Goal: Information Seeking & Learning: Learn about a topic

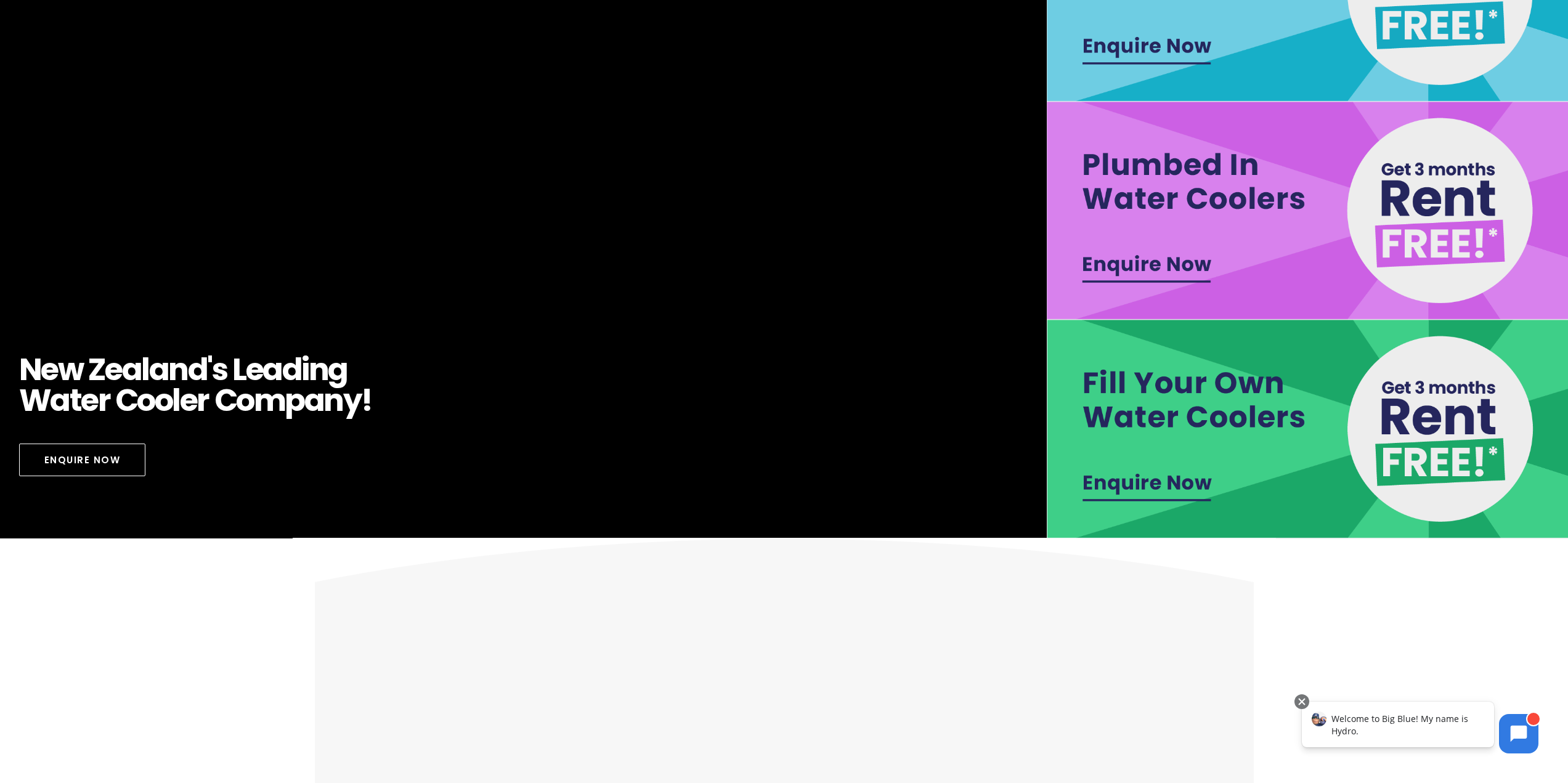
scroll to position [431, 0]
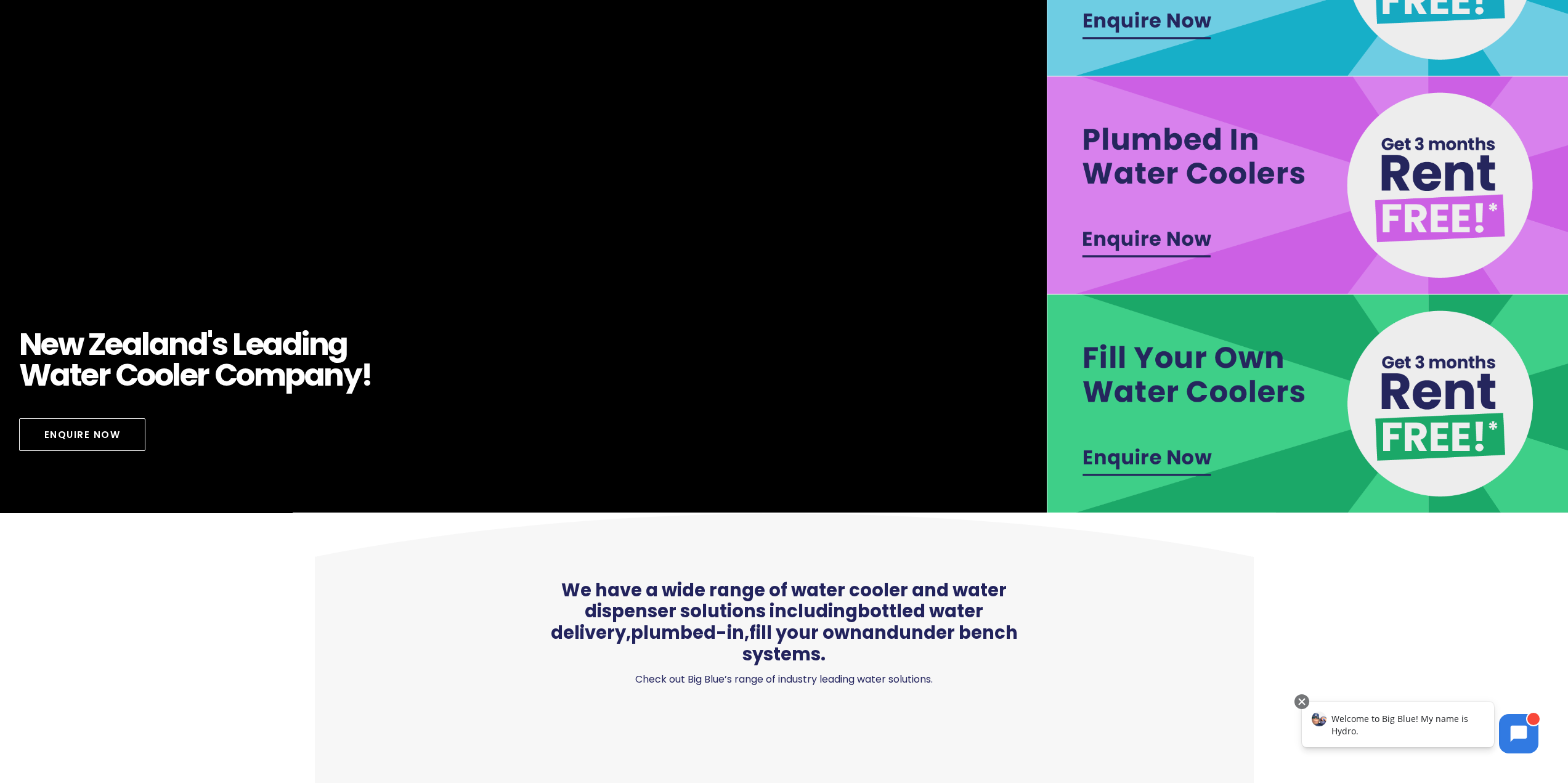
click at [1158, 459] on img at bounding box center [1309, 403] width 525 height 218
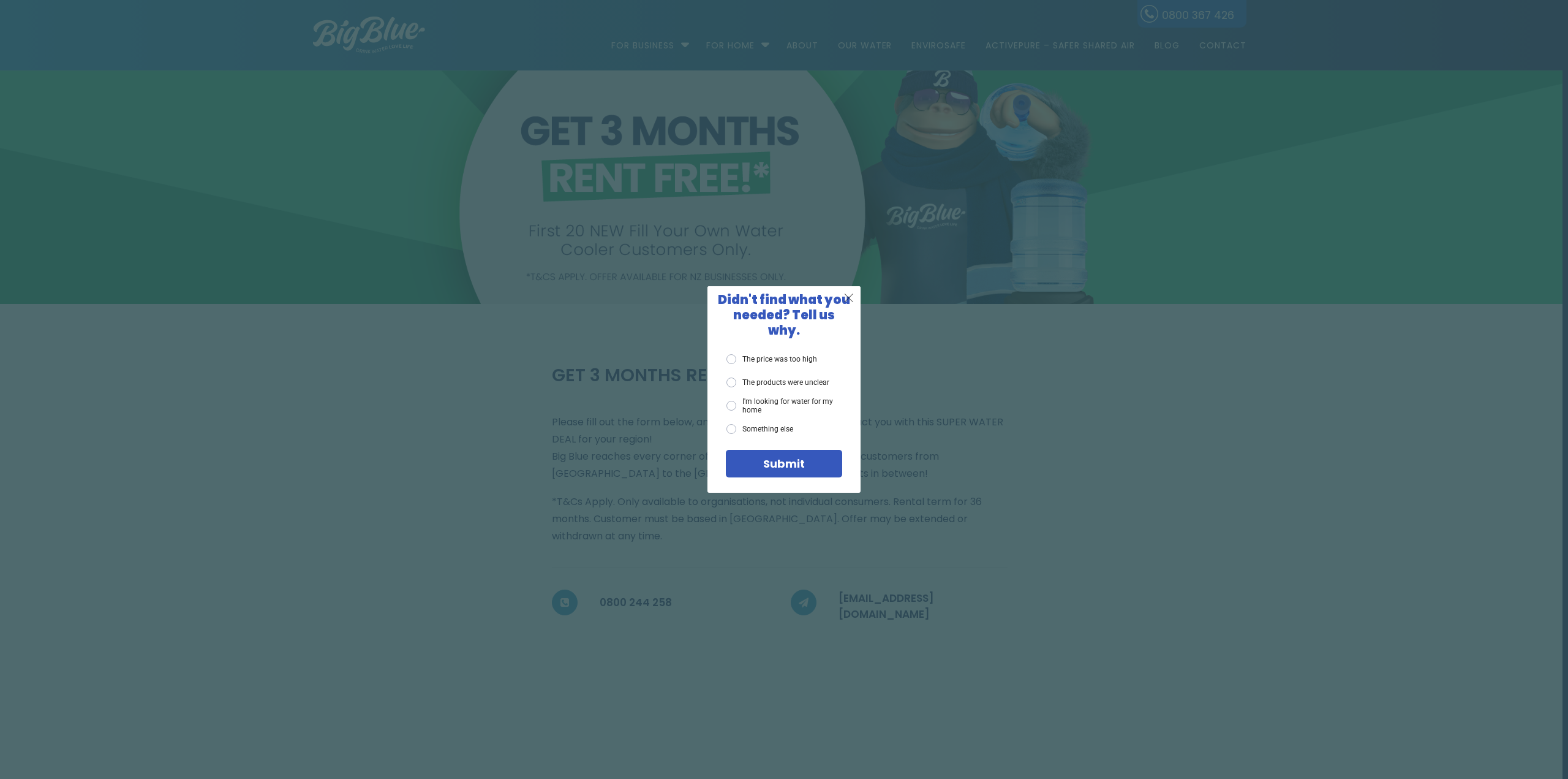
click at [848, 305] on span "X" at bounding box center [848, 297] width 11 height 15
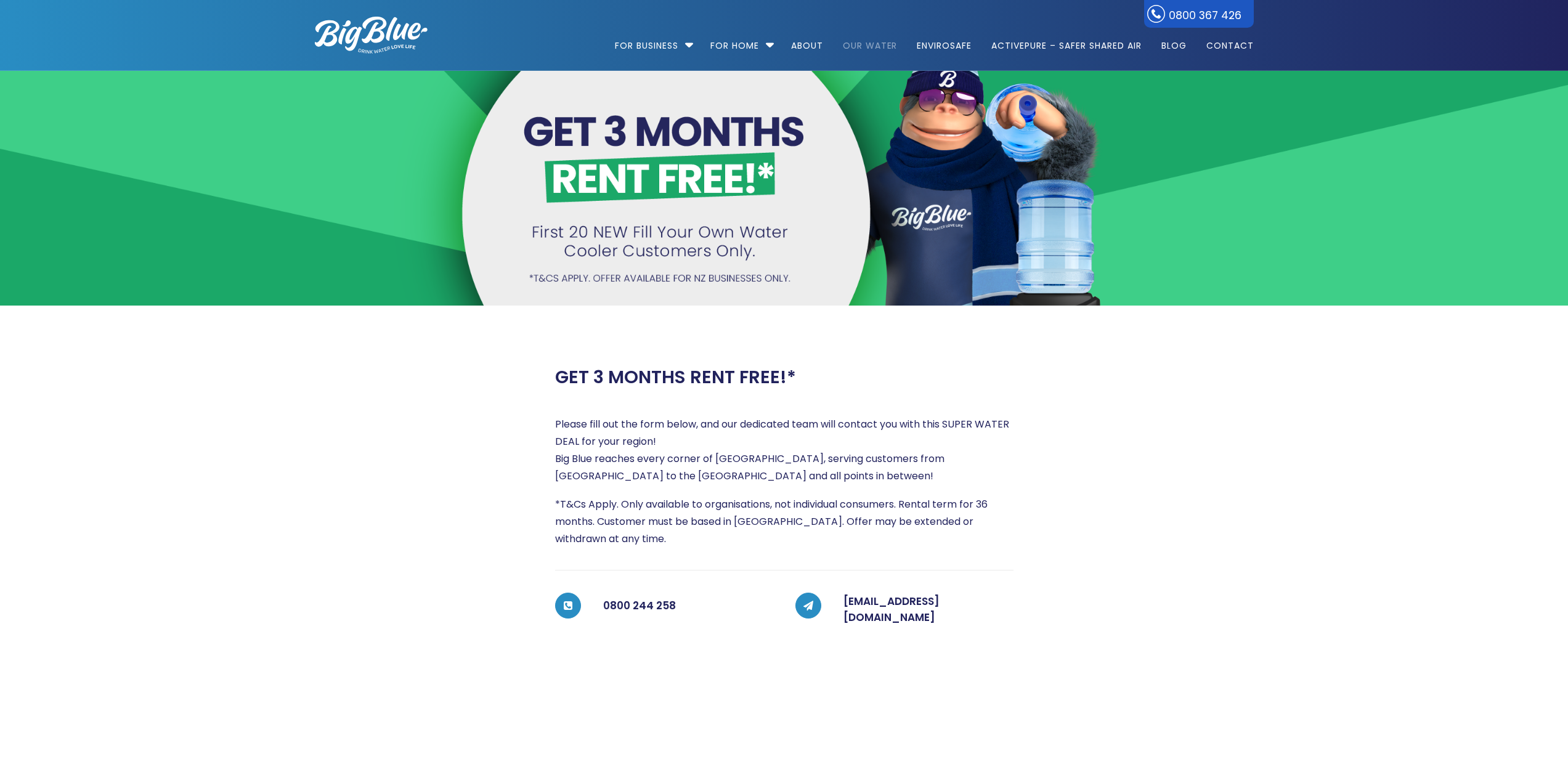
click at [871, 45] on link "Our Water" at bounding box center [870, 40] width 72 height 79
